Goal: Contribute content

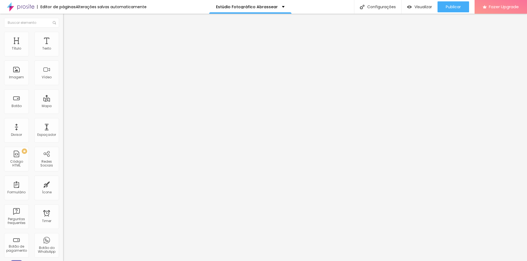
click at [68, 39] on span "Avançado" at bounding box center [77, 41] width 18 height 5
click at [63, 236] on div at bounding box center [94, 236] width 63 height 0
click at [63, 239] on div at bounding box center [94, 239] width 63 height 0
click at [63, 242] on div at bounding box center [94, 242] width 63 height 0
click at [450, 8] on span "Publicar" at bounding box center [452, 7] width 15 height 4
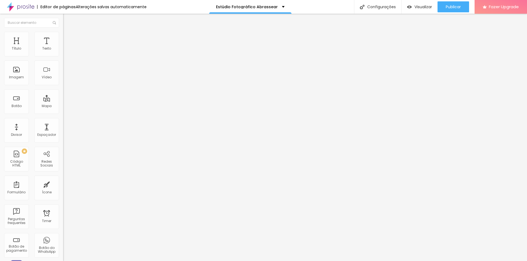
click at [63, 32] on li "Avançado" at bounding box center [94, 34] width 63 height 5
click at [63, 230] on div at bounding box center [94, 230] width 63 height 0
click at [63, 234] on div at bounding box center [94, 234] width 63 height 0
click at [63, 237] on div at bounding box center [94, 237] width 63 height 0
click at [63, 45] on div "16 Tamanho do texto 1 Espaço entre letras 1.3 Altura da linha 1 Espaço entre pa…" at bounding box center [94, 192] width 63 height 310
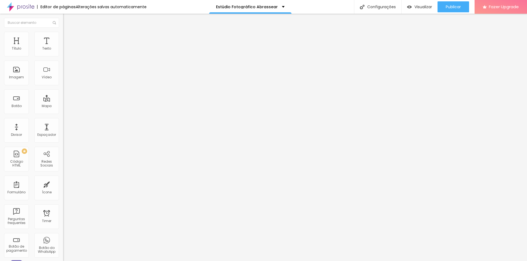
click at [63, 32] on li "Avançado" at bounding box center [94, 34] width 63 height 5
click at [63, 230] on div at bounding box center [94, 230] width 63 height 0
click at [63, 234] on div at bounding box center [94, 234] width 63 height 0
click at [63, 237] on div at bounding box center [94, 237] width 63 height 0
click at [63, 36] on li "Avançado" at bounding box center [94, 34] width 63 height 5
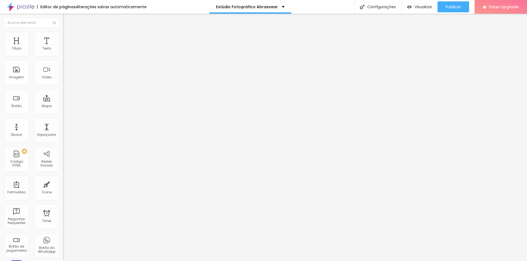
click at [63, 230] on div at bounding box center [94, 230] width 63 height 0
click at [63, 234] on div at bounding box center [94, 234] width 63 height 0
click at [63, 237] on div at bounding box center [94, 237] width 63 height 0
click at [450, 5] on span "Publicar" at bounding box center [452, 7] width 15 height 4
click at [67, 21] on img "button" at bounding box center [69, 20] width 4 height 4
